Goal: Information Seeking & Learning: Learn about a topic

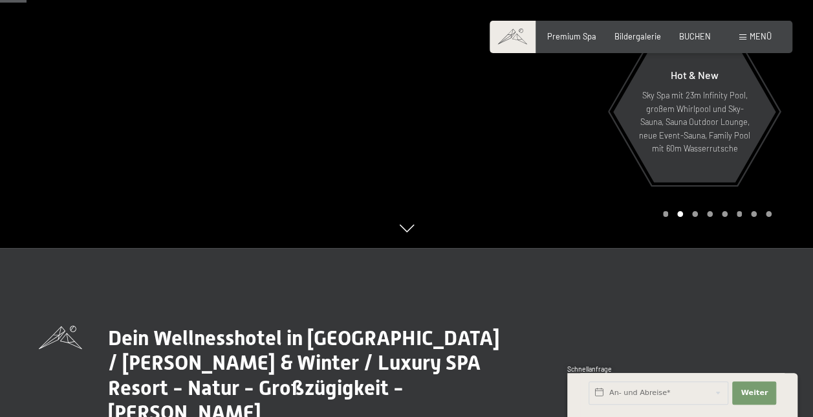
scroll to position [171, 0]
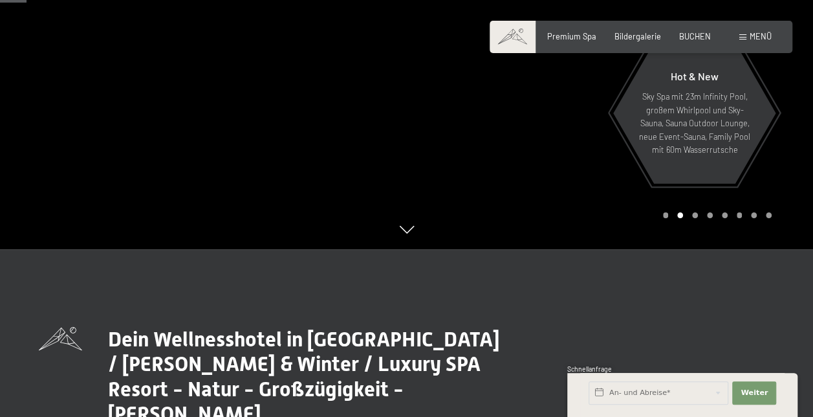
click at [634, 228] on div at bounding box center [610, 39] width 407 height 421
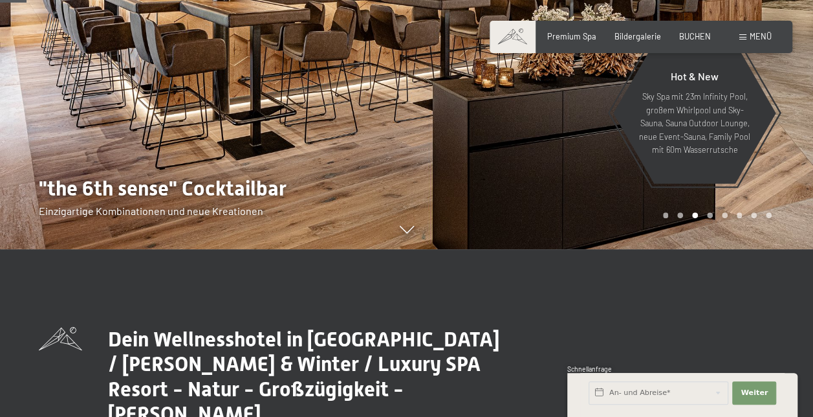
click at [634, 228] on div at bounding box center [610, 39] width 407 height 421
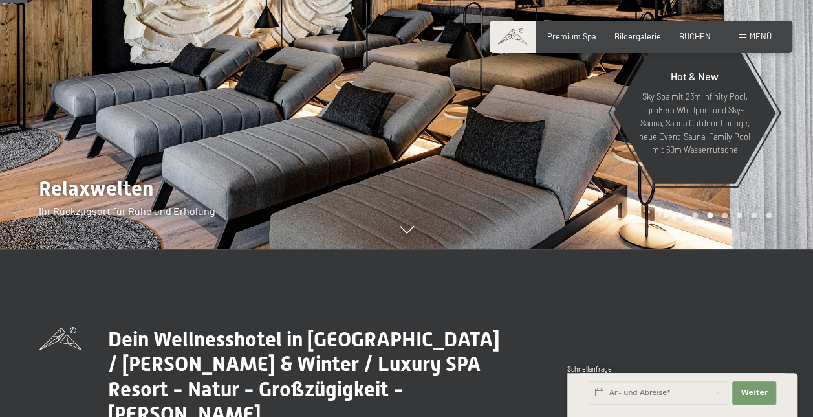
click at [634, 228] on div at bounding box center [610, 39] width 407 height 421
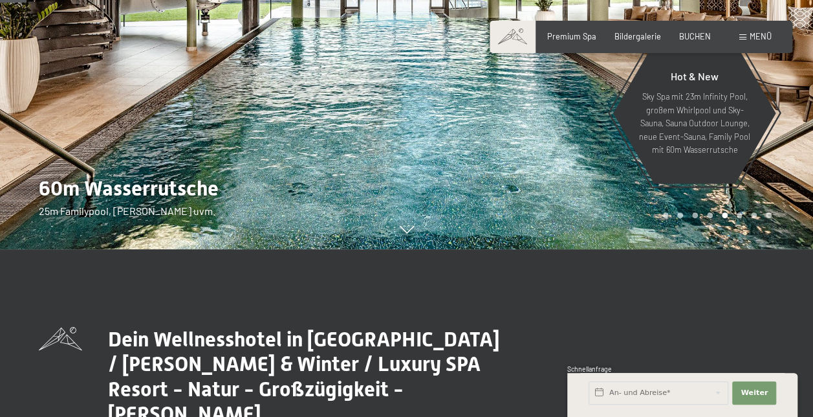
click at [634, 228] on div at bounding box center [610, 39] width 407 height 421
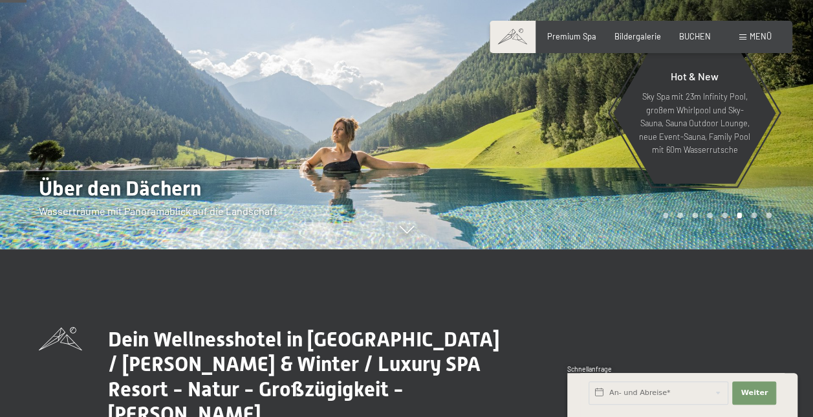
click at [634, 228] on div at bounding box center [610, 39] width 407 height 421
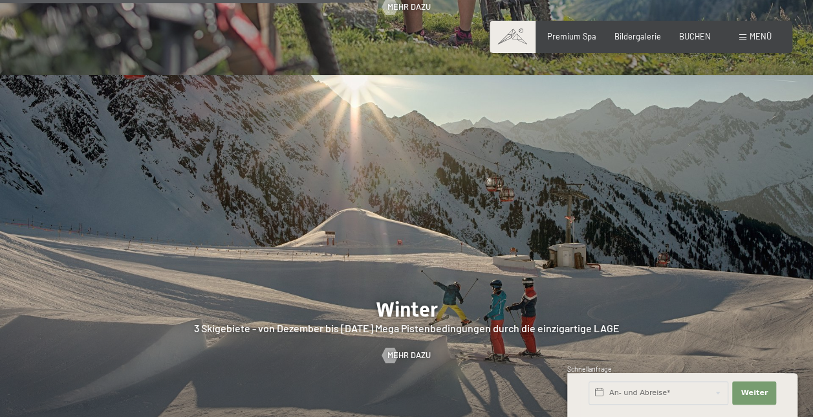
scroll to position [2359, 0]
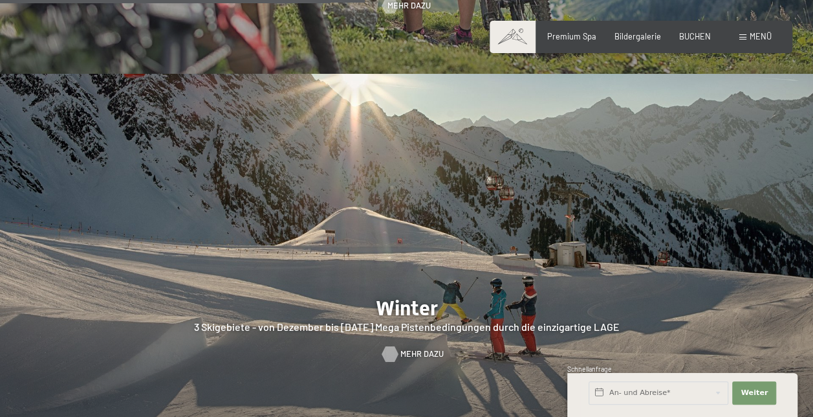
click at [412, 348] on span "Mehr dazu" at bounding box center [422, 354] width 43 height 12
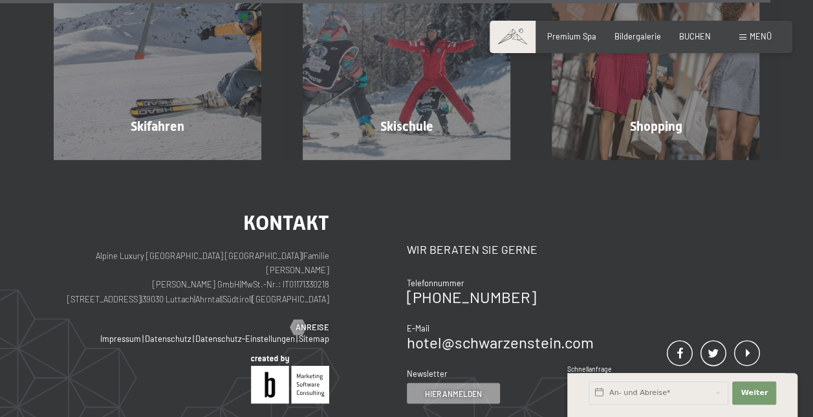
scroll to position [3482, 0]
